Goal: Navigation & Orientation: Understand site structure

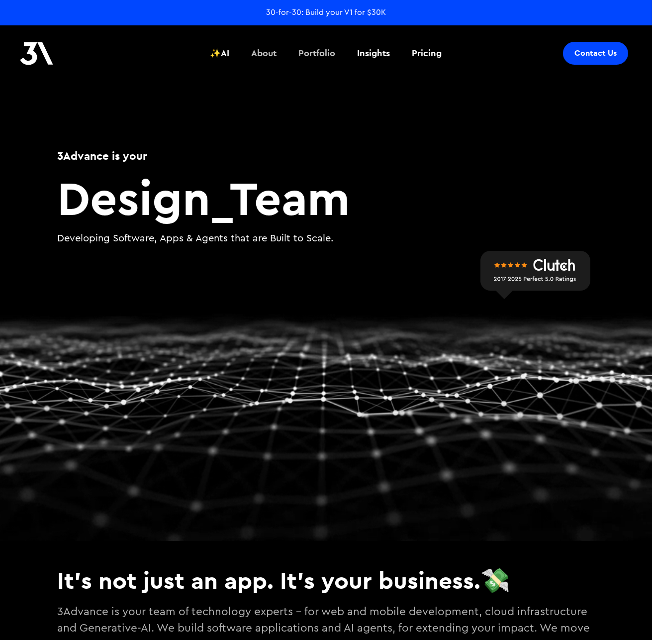
click at [265, 55] on div "About" at bounding box center [264, 53] width 25 height 13
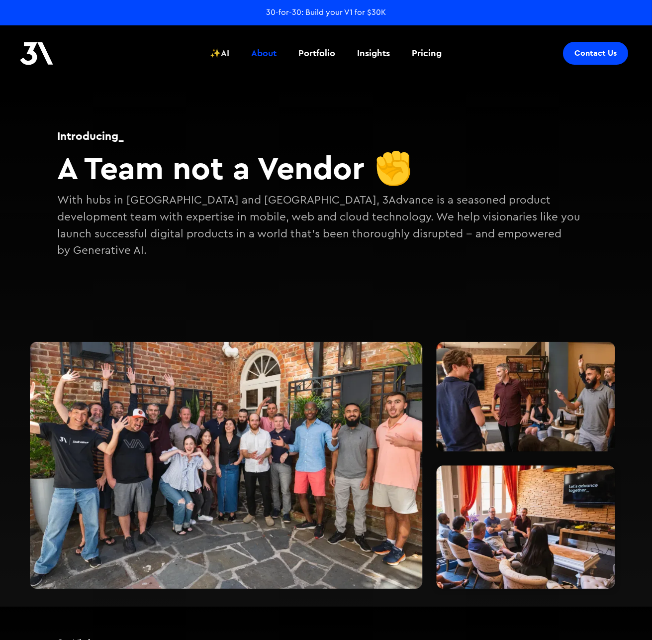
click at [222, 52] on div "✨AI" at bounding box center [220, 53] width 19 height 13
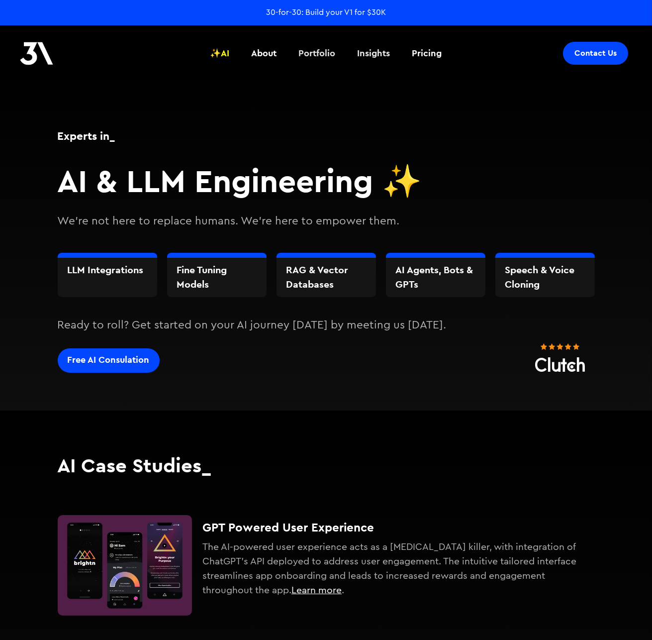
click at [377, 55] on div "Insights" at bounding box center [374, 53] width 33 height 13
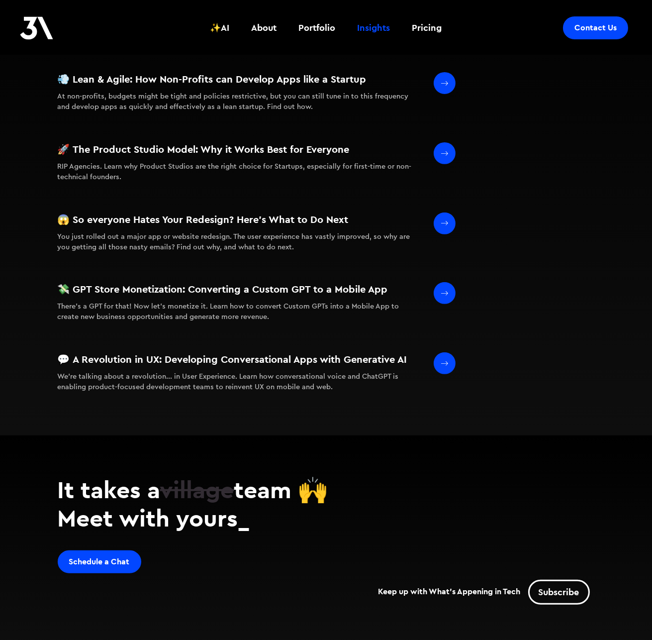
scroll to position [660, 0]
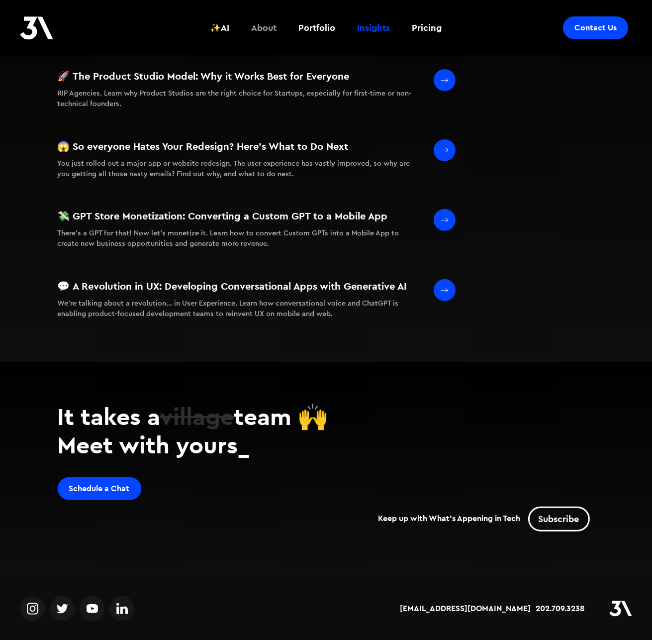
click at [257, 30] on div "About" at bounding box center [264, 27] width 25 height 13
